Goal: Information Seeking & Learning: Learn about a topic

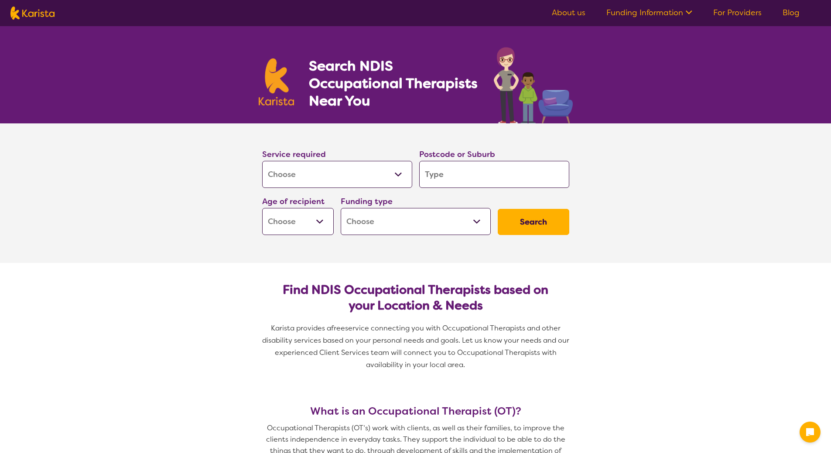
select select "[MEDICAL_DATA]"
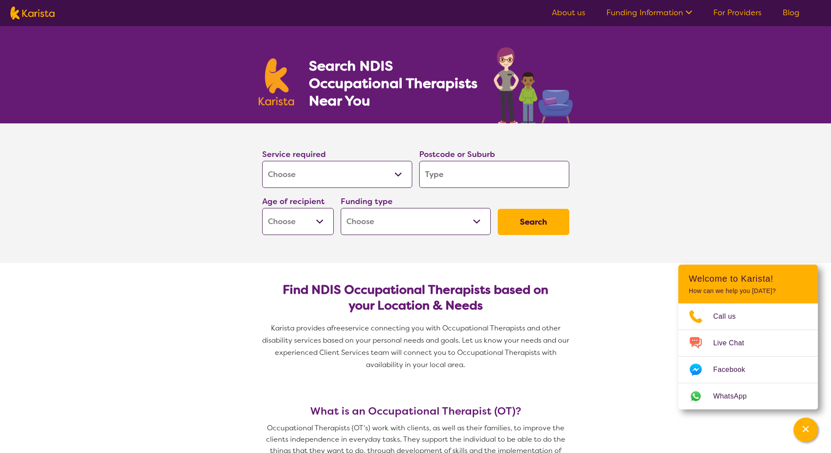
click at [474, 160] on div "Postcode or Suburb" at bounding box center [494, 168] width 150 height 40
click at [474, 171] on input "search" at bounding box center [494, 174] width 150 height 27
type input "a"
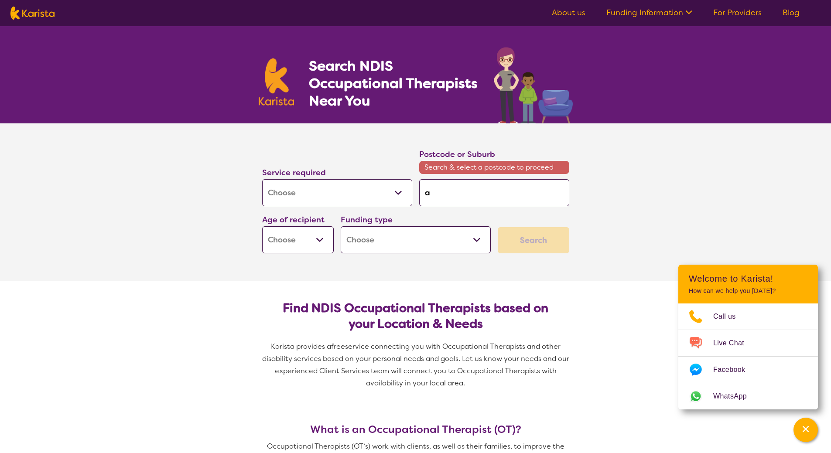
type input "ac"
type input "act"
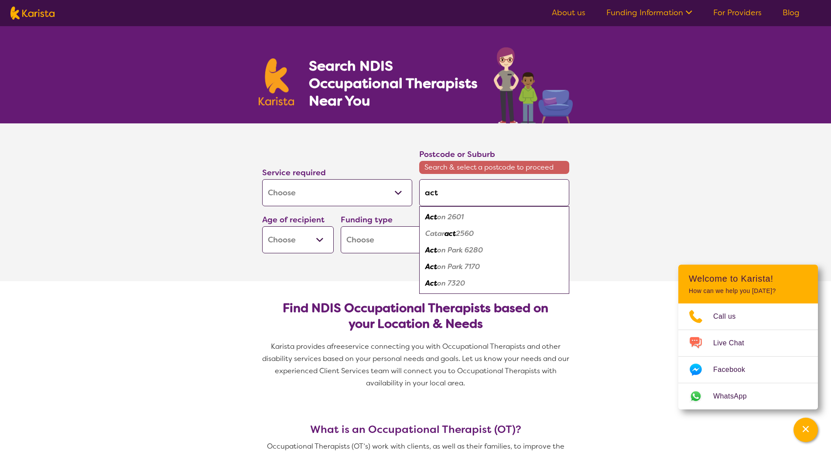
click at [359, 260] on section "Service required Allied Health Assistant Assessment ([MEDICAL_DATA] or [MEDICAL…" at bounding box center [415, 202] width 349 height 158
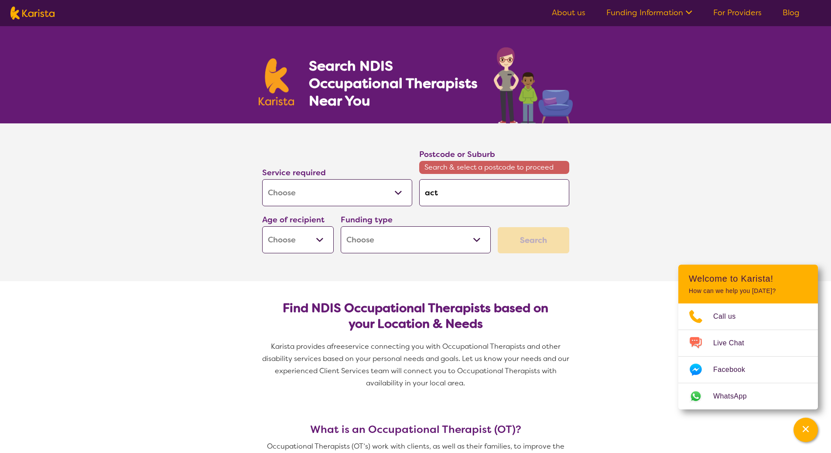
drag, startPoint x: 456, startPoint y: 184, endPoint x: 398, endPoint y: 187, distance: 57.2
click at [398, 187] on div "Service required Allied Health Assistant Assessment ([MEDICAL_DATA] or [MEDICAL…" at bounding box center [416, 200] width 314 height 113
type input "c"
type input "ca"
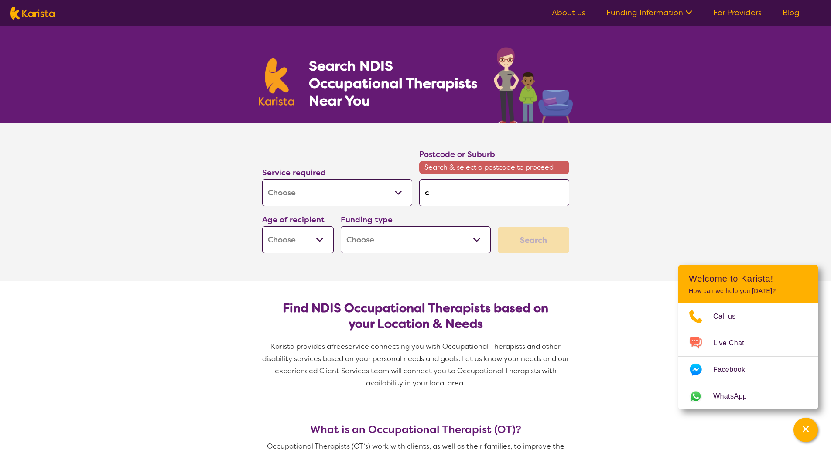
type input "ca"
type input "can"
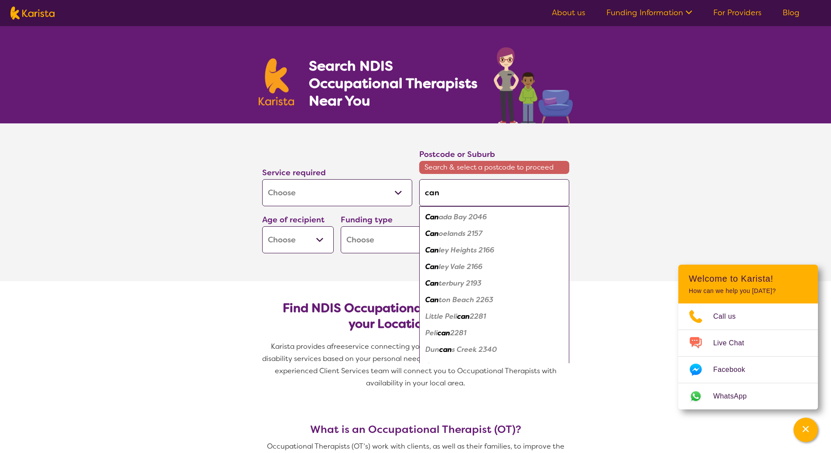
type input "canb"
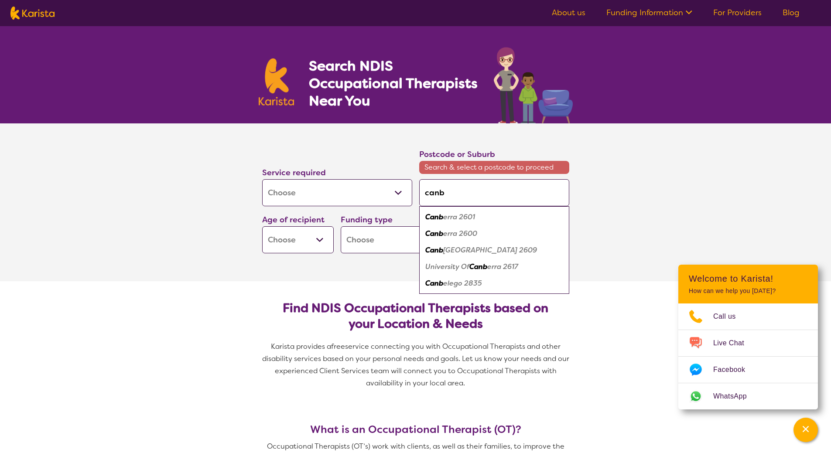
type input "canbr"
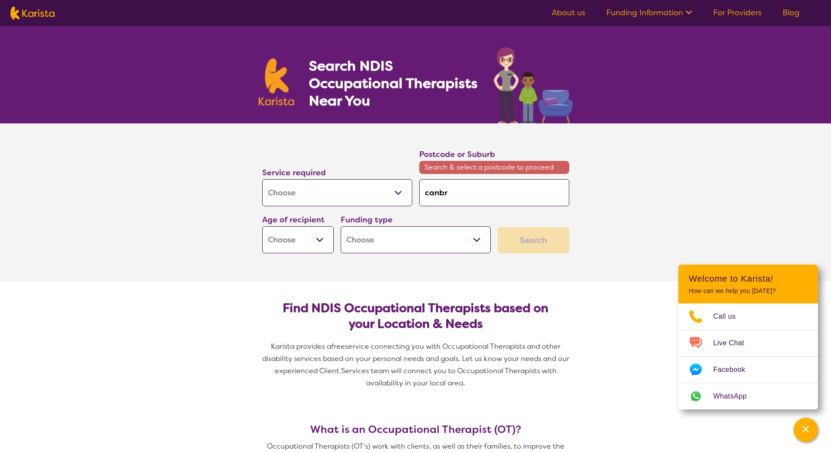
type input "canb"
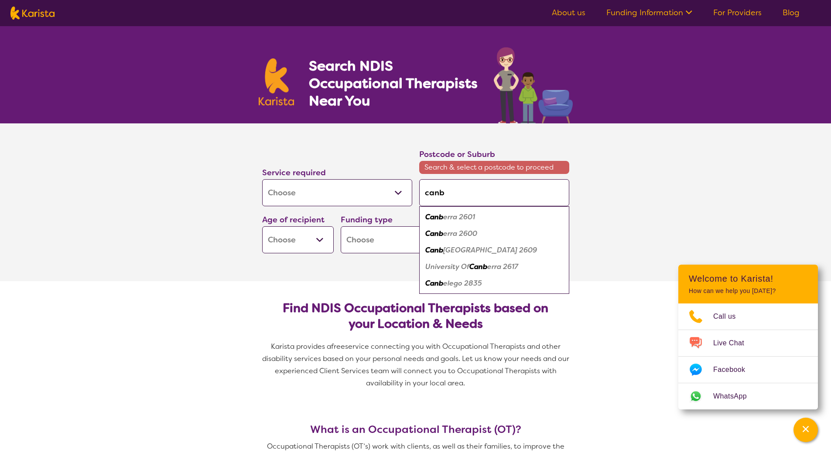
click at [479, 219] on div "Canb erra 2601" at bounding box center [494, 217] width 141 height 17
type input "2601"
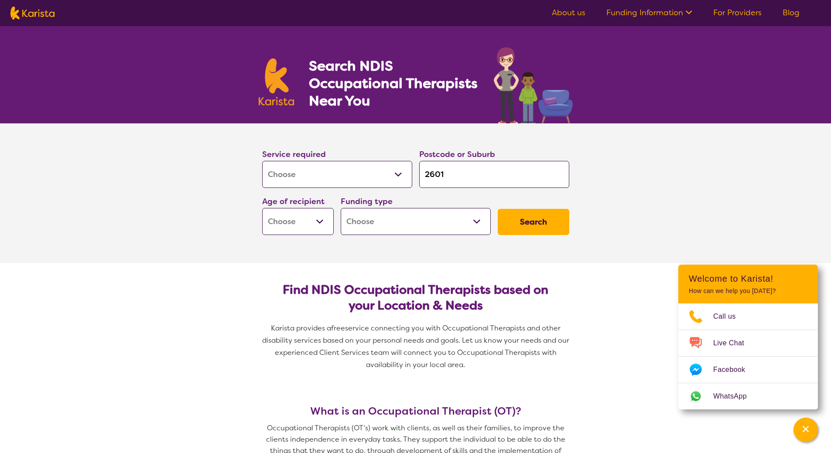
click at [525, 230] on button "Search" at bounding box center [534, 222] width 72 height 26
click at [291, 213] on select "Early Childhood - 0 to 9 Child - 10 to 11 Adolescent - 12 to 17 Adult - 18 to 6…" at bounding box center [298, 221] width 72 height 27
select select "AD"
click at [262, 208] on select "Early Childhood - 0 to 9 Child - 10 to 11 Adolescent - 12 to 17 Adult - 18 to 6…" at bounding box center [298, 221] width 72 height 27
select select "AD"
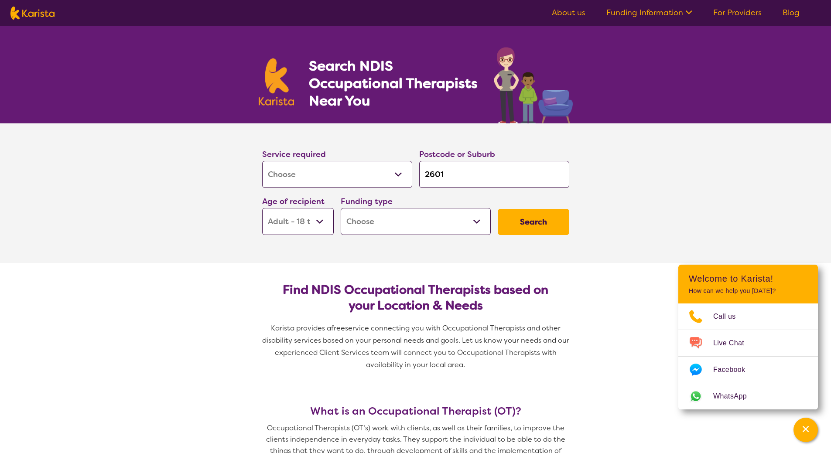
click at [419, 230] on select "Home Care Package (HCP) National Disability Insurance Scheme (NDIS) I don't know" at bounding box center [416, 221] width 150 height 27
select select "NDIS"
click at [341, 208] on select "Home Care Package (HCP) National Disability Insurance Scheme (NDIS) I don't know" at bounding box center [416, 221] width 150 height 27
select select "NDIS"
click at [384, 179] on select "Allied Health Assistant Assessment ([MEDICAL_DATA] or [MEDICAL_DATA]) Behaviour…" at bounding box center [337, 174] width 150 height 27
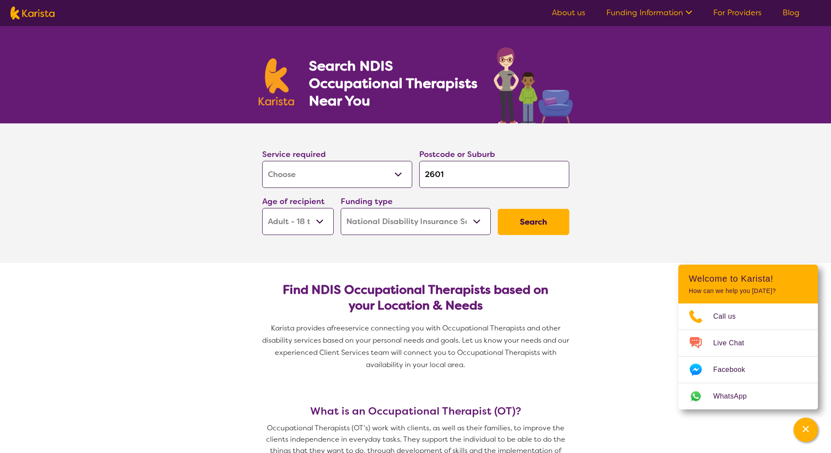
click at [186, 172] on section "Service required Allied Health Assistant Assessment ([MEDICAL_DATA] or [MEDICAL…" at bounding box center [415, 193] width 831 height 140
click at [563, 225] on button "Search" at bounding box center [534, 222] width 72 height 26
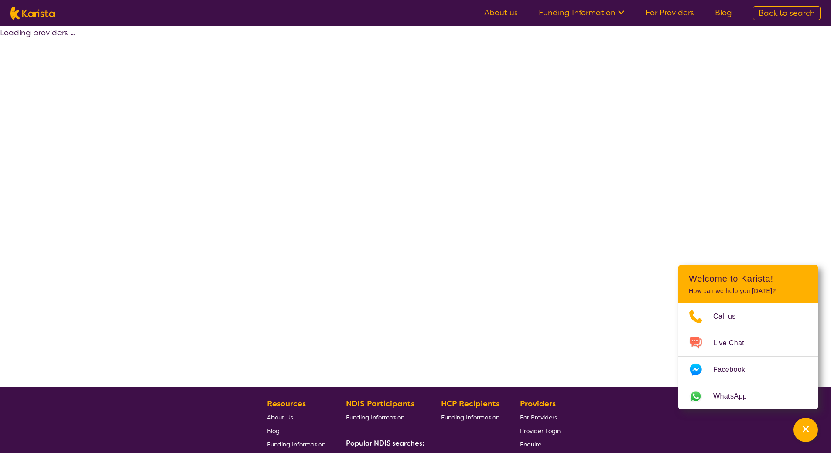
select select "by_score"
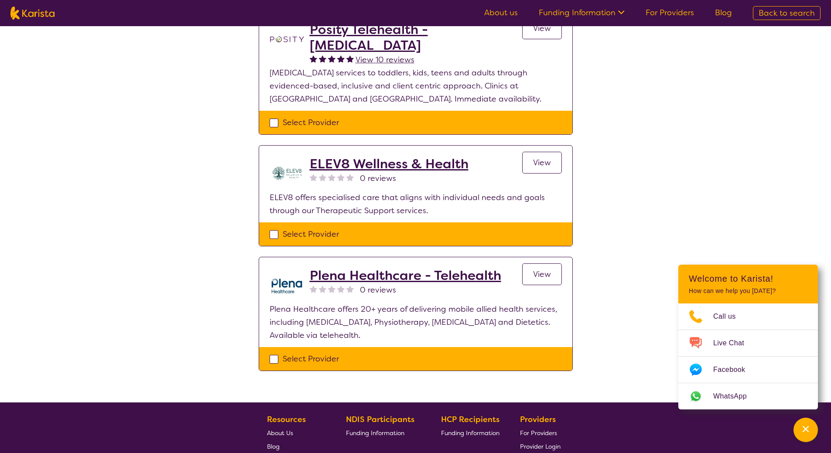
scroll to position [131, 0]
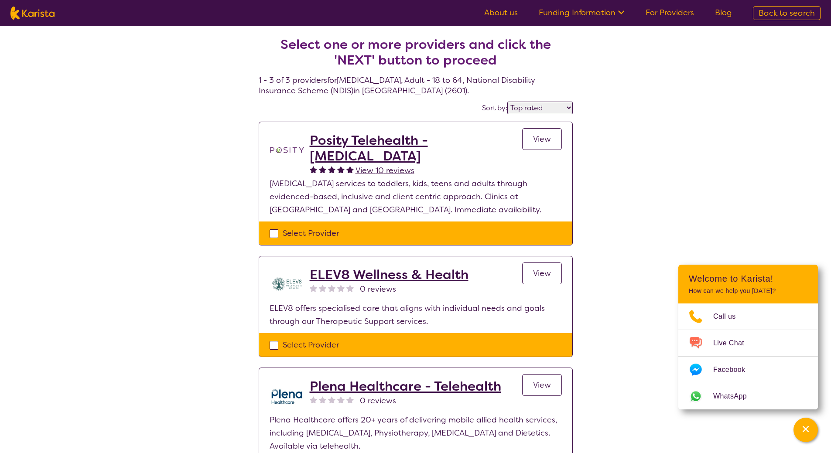
select select "[MEDICAL_DATA]"
select select "AD"
select select "NDIS"
select select "[MEDICAL_DATA]"
select select "AD"
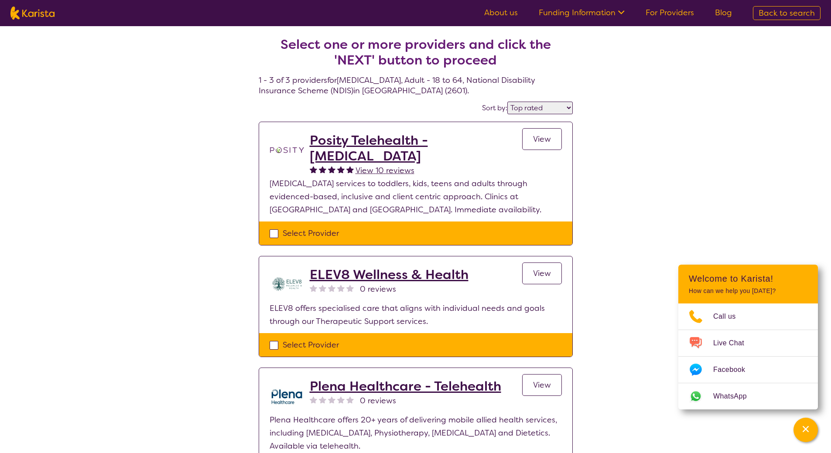
select select "NDIS"
